Goal: Information Seeking & Learning: Learn about a topic

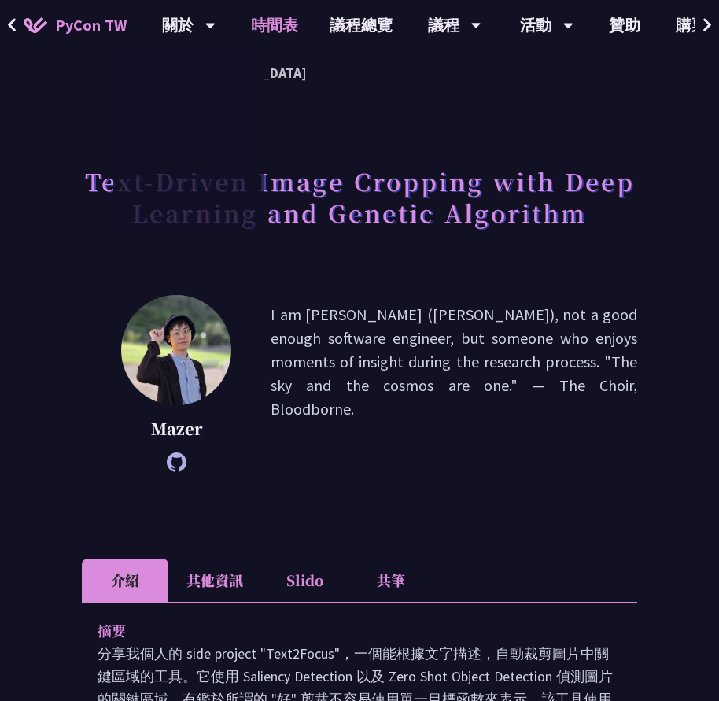
click at [266, 27] on link "時間表" at bounding box center [274, 25] width 79 height 50
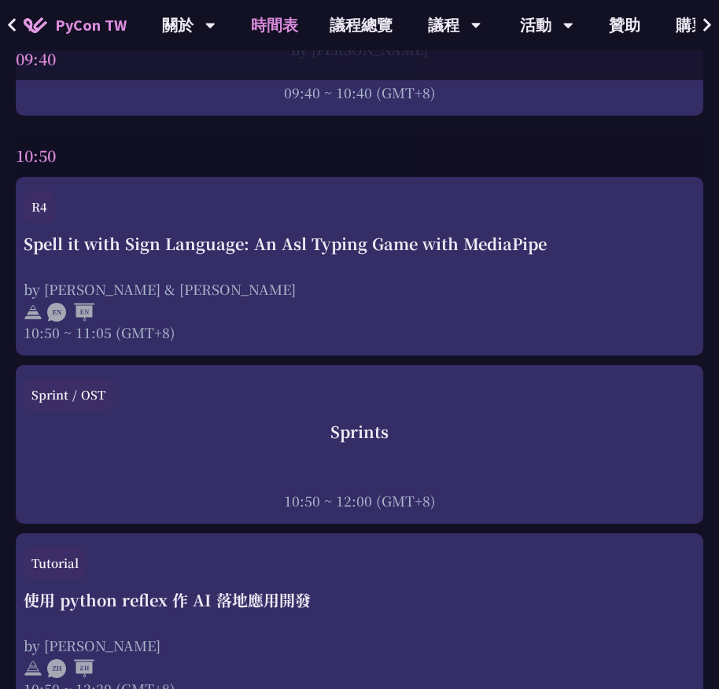
scroll to position [786, 0]
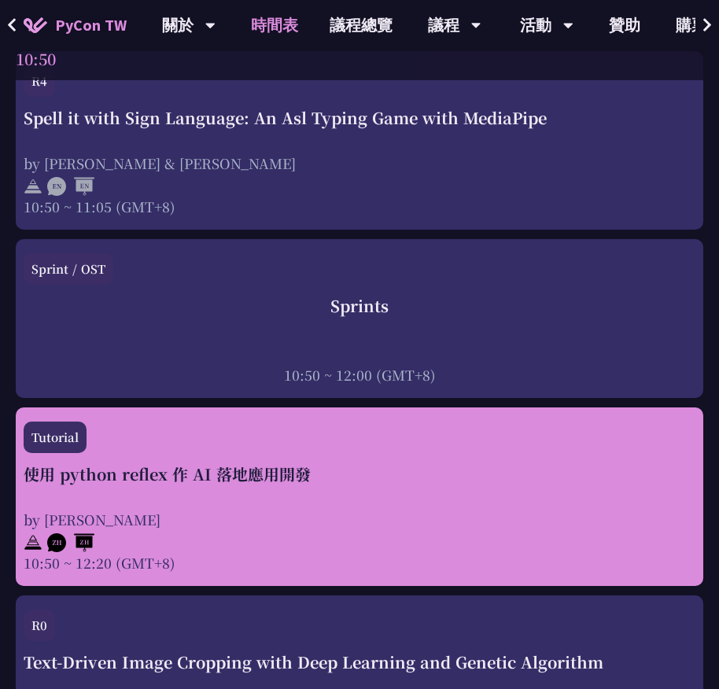
click at [220, 475] on div "使用 python reflex 作 AI 落地應用開發" at bounding box center [360, 474] width 672 height 24
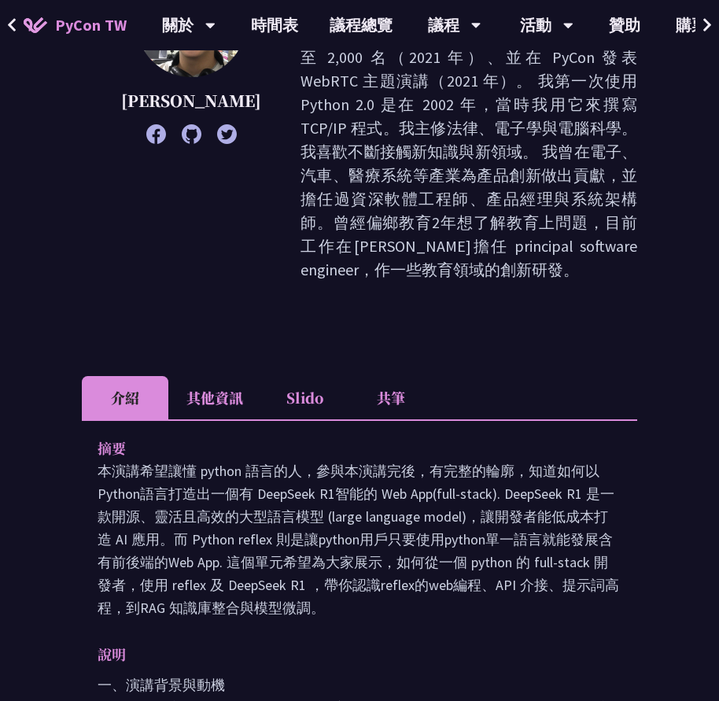
scroll to position [393, 0]
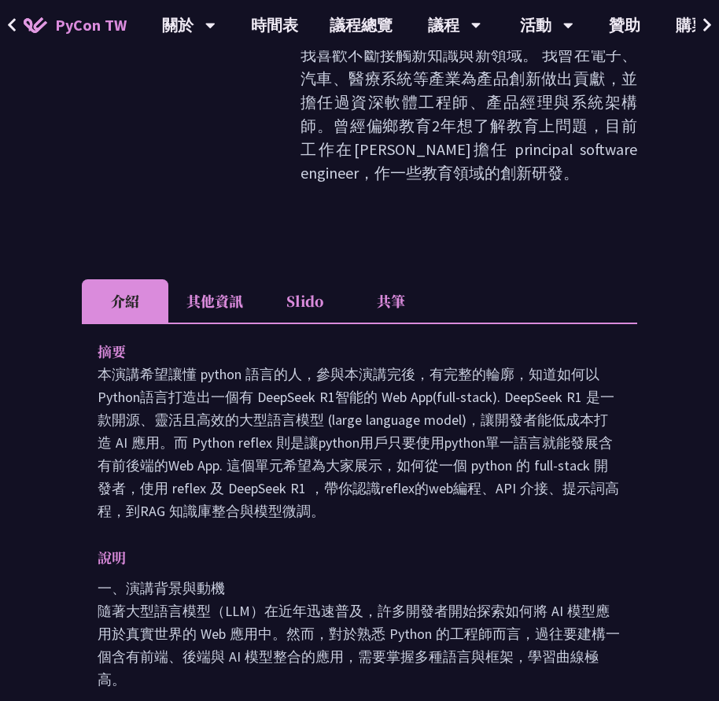
click at [226, 279] on li "其他資訊" at bounding box center [214, 300] width 93 height 43
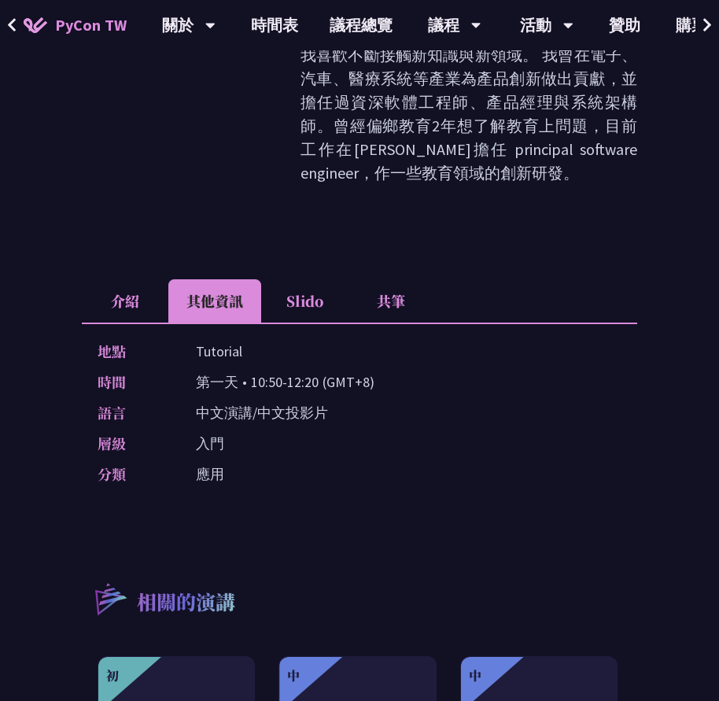
click at [304, 279] on li "Slido" at bounding box center [304, 300] width 86 height 43
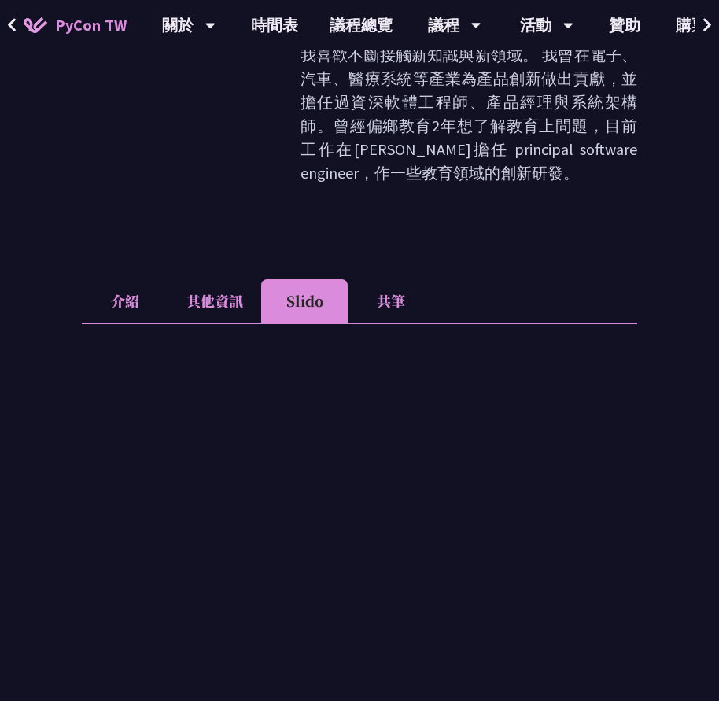
click at [201, 279] on li "其他資訊" at bounding box center [214, 300] width 93 height 43
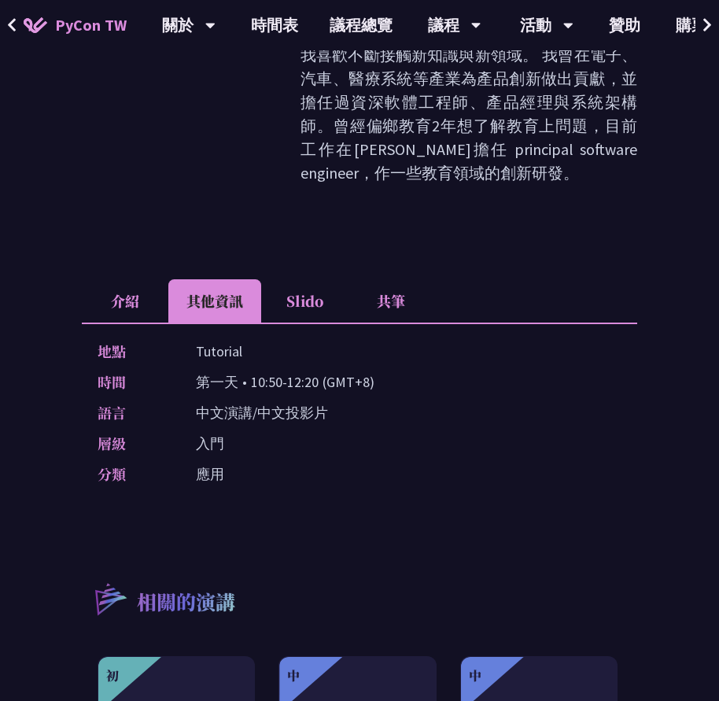
click at [373, 279] on li "共筆" at bounding box center [391, 300] width 86 height 43
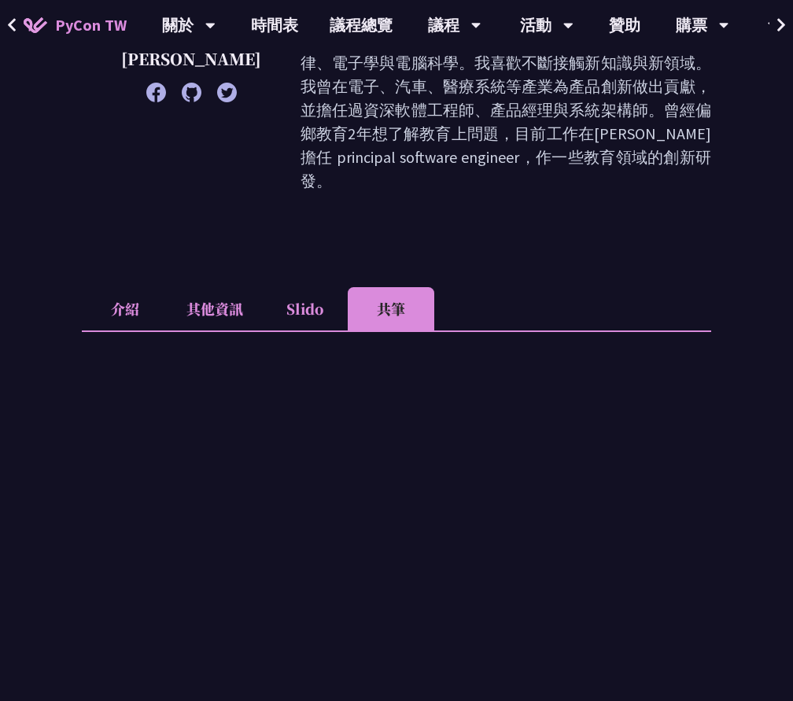
scroll to position [55, 0]
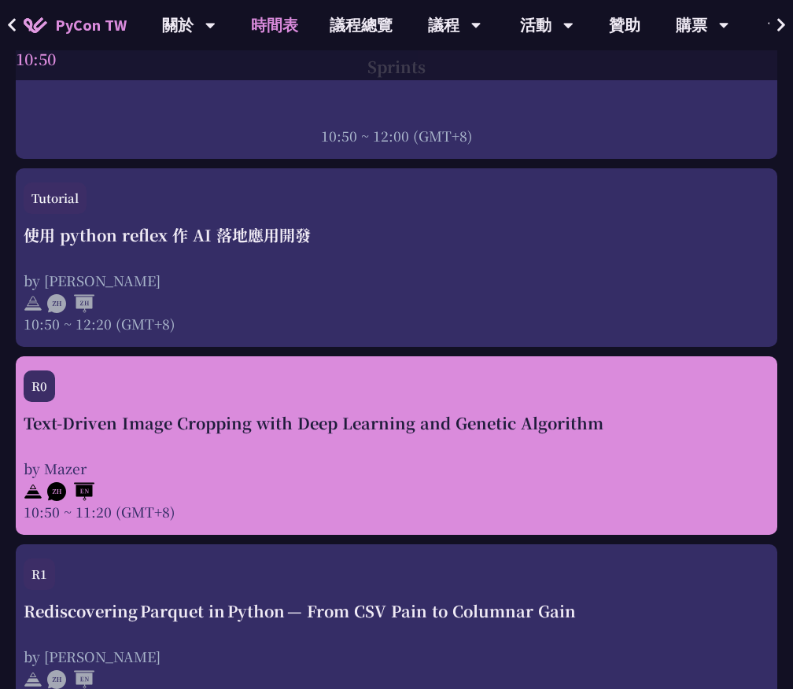
scroll to position [944, 0]
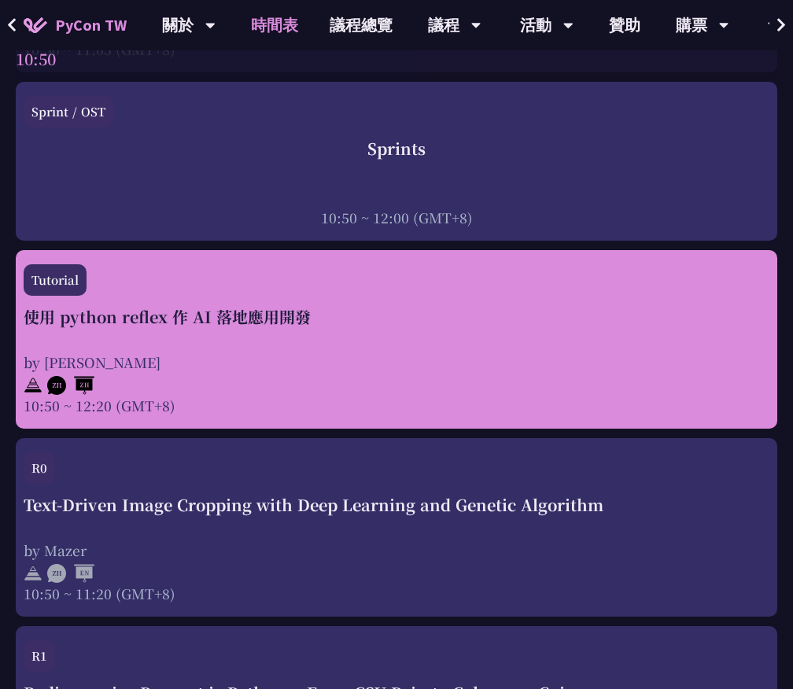
click at [299, 345] on div "使用 python reflex 作 AI 落地應用開發 by [PERSON_NAME] 10:50 ~ 12:20 (GMT+8)" at bounding box center [396, 360] width 745 height 110
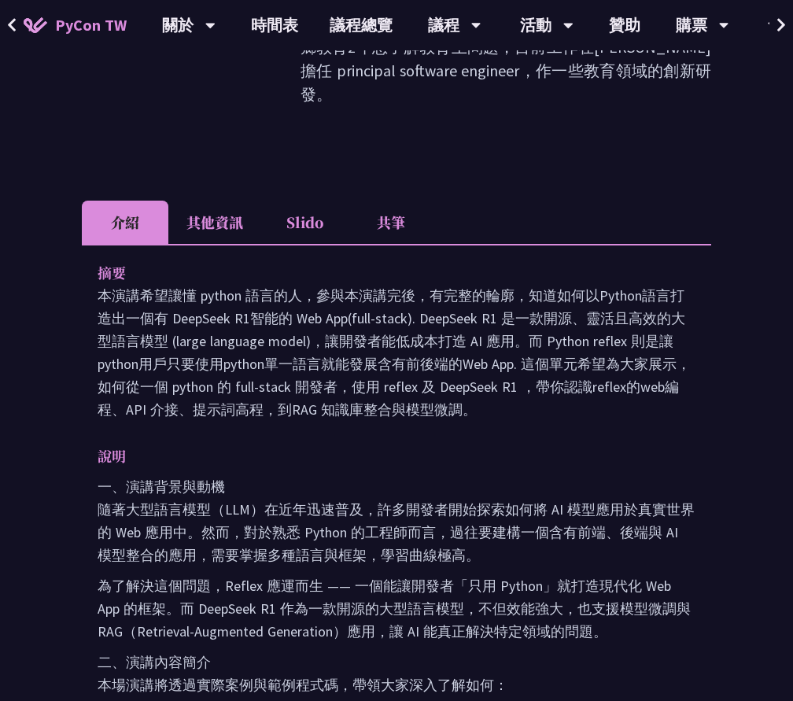
scroll to position [393, 0]
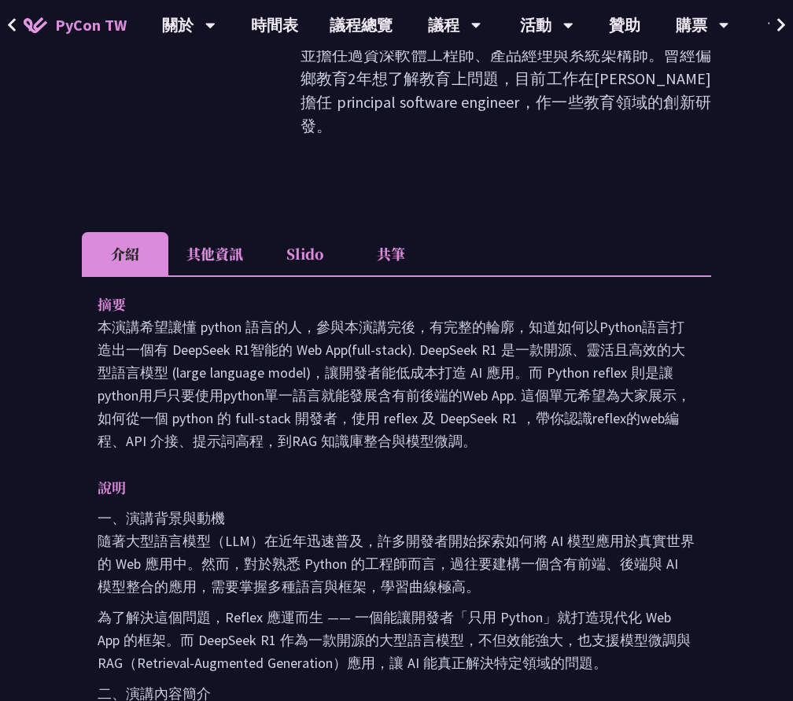
click at [241, 232] on li "其他資訊" at bounding box center [214, 253] width 93 height 43
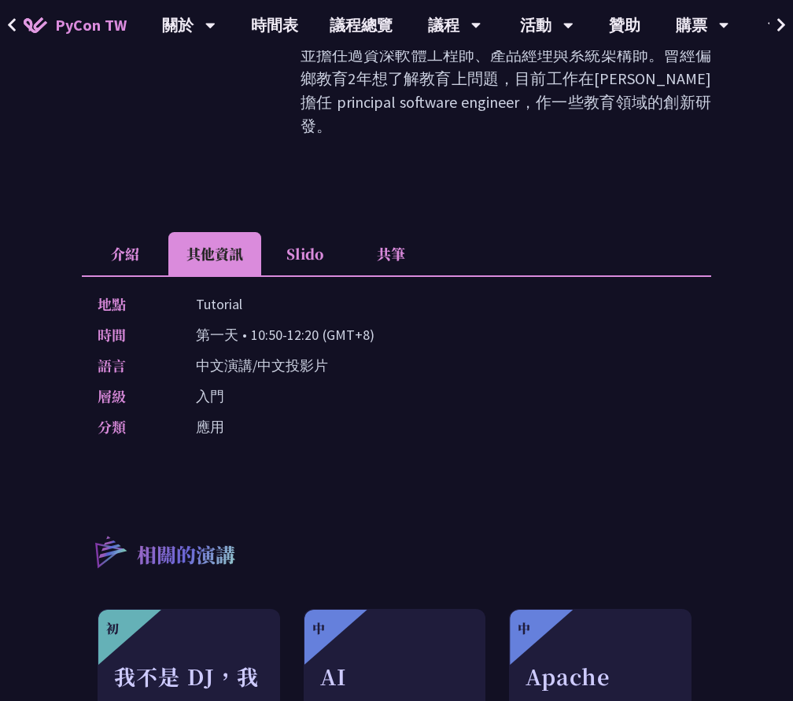
click at [285, 232] on li "Slido" at bounding box center [304, 253] width 86 height 43
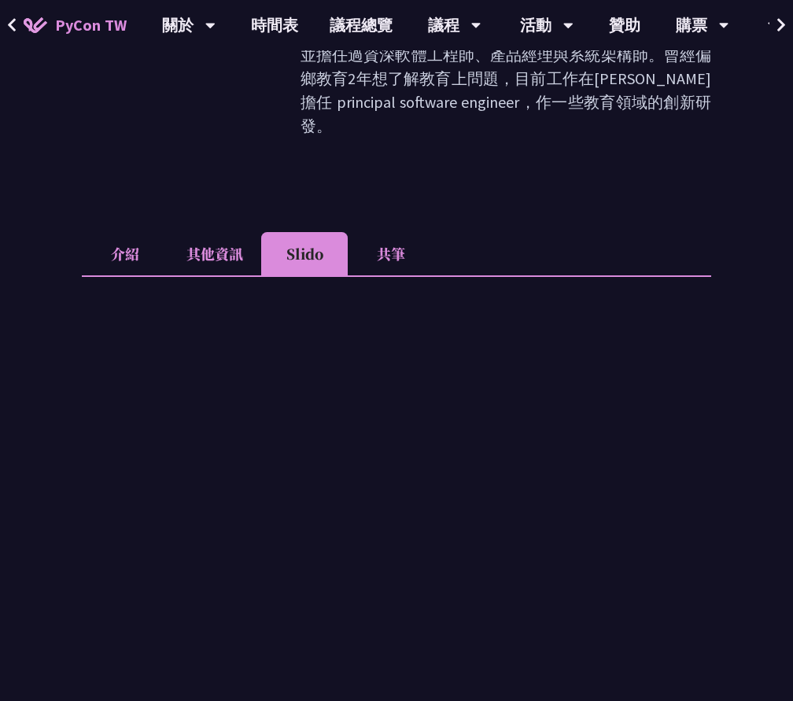
click at [393, 232] on li "共筆" at bounding box center [391, 253] width 86 height 43
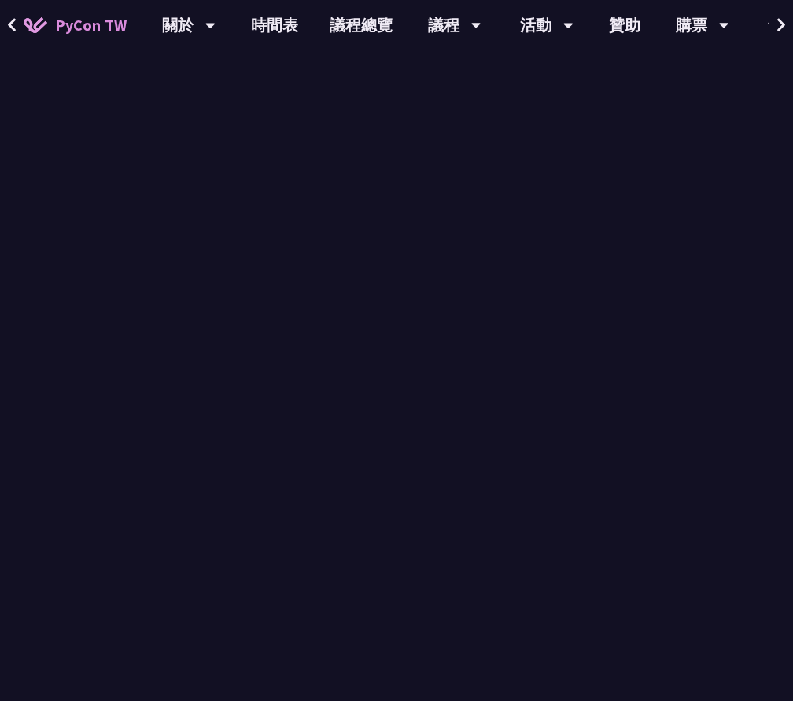
scroll to position [629, 0]
